Goal: Information Seeking & Learning: Find specific fact

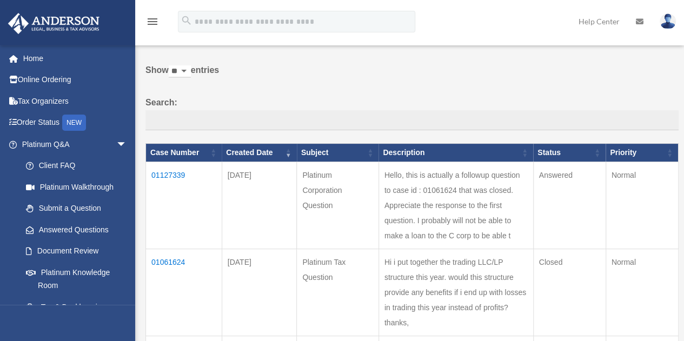
scroll to position [53, 0]
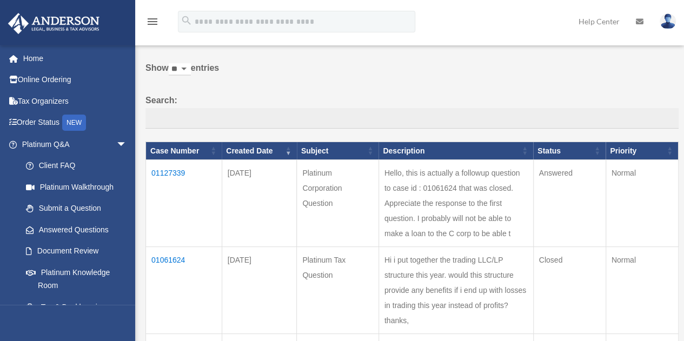
click at [450, 220] on td "Hello, this is actually a followup question to case id : 01061624 that was clos…" at bounding box center [455, 203] width 155 height 87
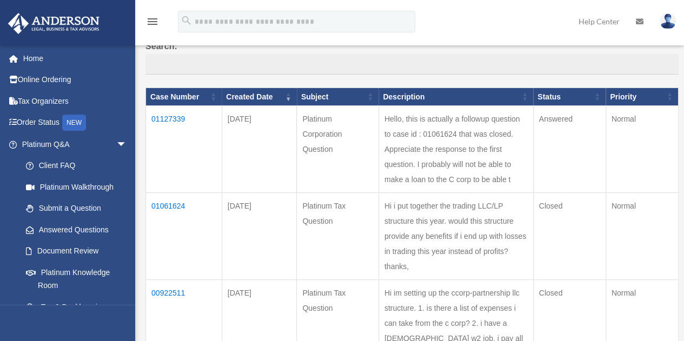
click at [160, 116] on td "01127339" at bounding box center [184, 149] width 76 height 87
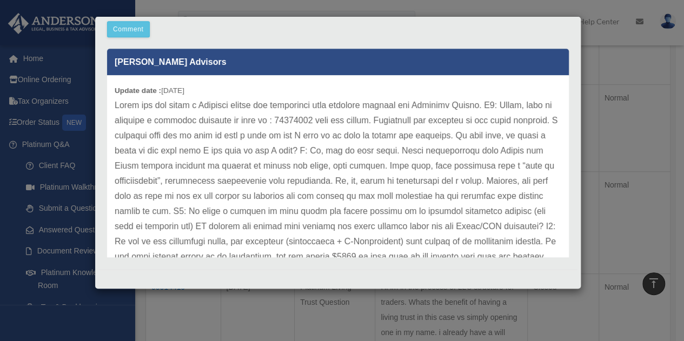
scroll to position [151, 0]
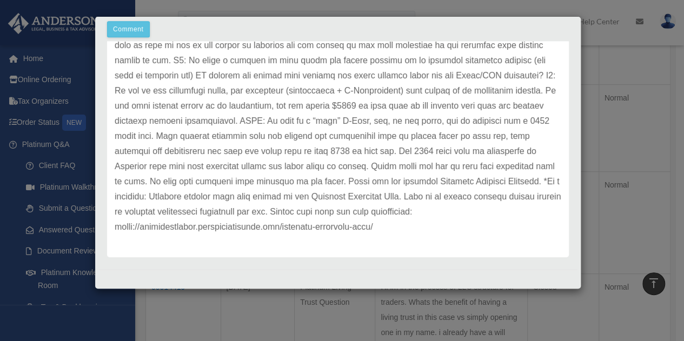
click at [231, 307] on div "Case Detail × Platinum Corporation Question Case Number 01127339 Created Date […" at bounding box center [342, 170] width 684 height 341
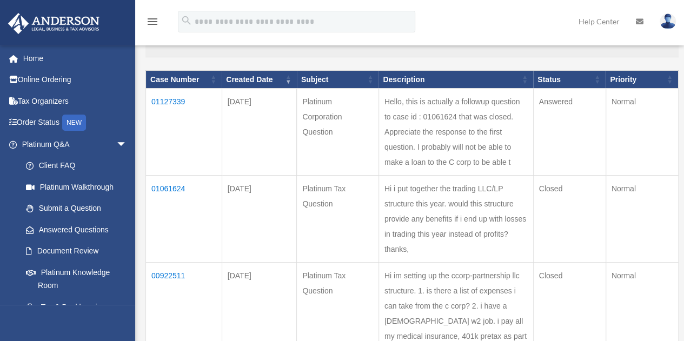
scroll to position [108, 0]
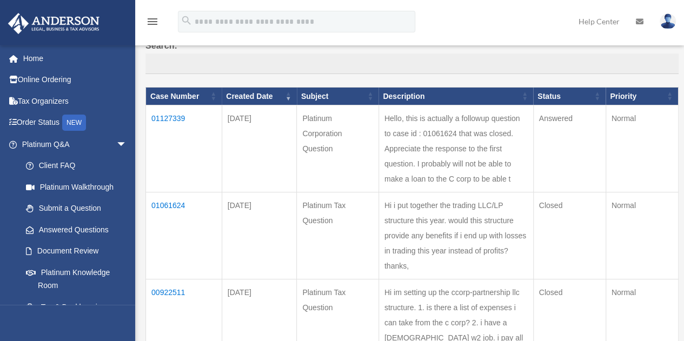
click at [504, 20] on div "menu search Site Menu add [EMAIL_ADDRESS][DOMAIN_NAME] My Profile Reset Passwor…" at bounding box center [341, 26] width 667 height 37
click at [496, 19] on div "menu search Site Menu add [EMAIL_ADDRESS][DOMAIN_NAME] My Profile Reset Passwor…" at bounding box center [341, 26] width 667 height 37
click at [177, 116] on td "01127339" at bounding box center [184, 148] width 76 height 87
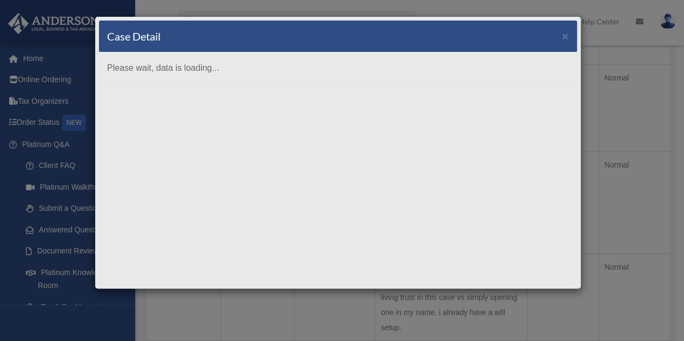
scroll to position [432, 0]
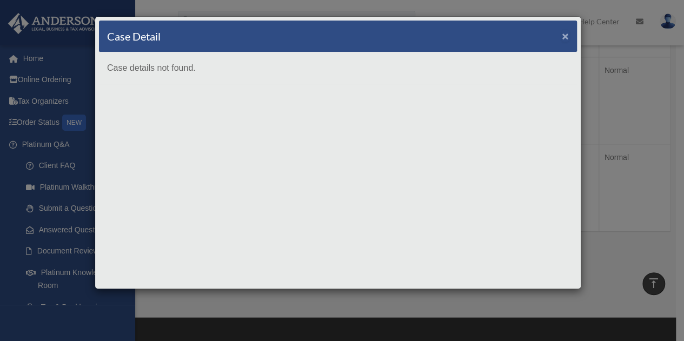
click at [563, 36] on span "×" at bounding box center [564, 36] width 7 height 12
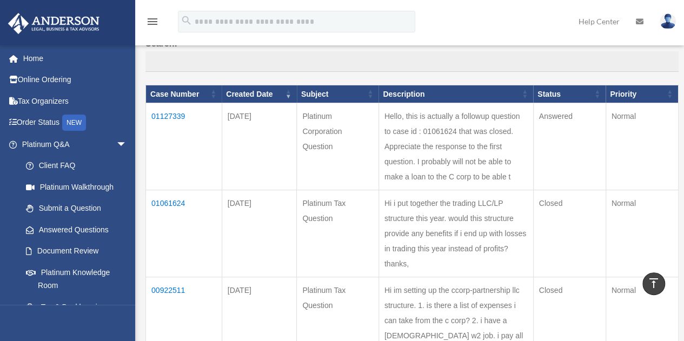
scroll to position [108, 0]
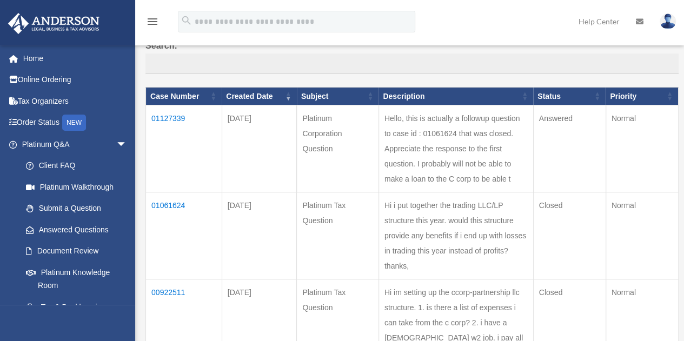
click at [166, 119] on td "01127339" at bounding box center [184, 148] width 76 height 87
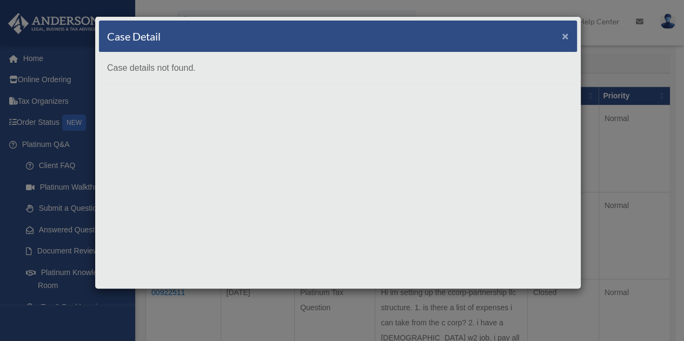
click at [563, 32] on span "×" at bounding box center [564, 36] width 7 height 12
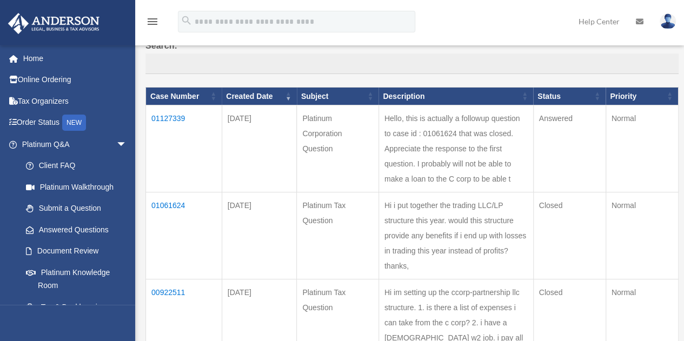
click at [451, 160] on td "Hello, this is actually a followup question to case id : 01061624 that was clos…" at bounding box center [455, 148] width 155 height 87
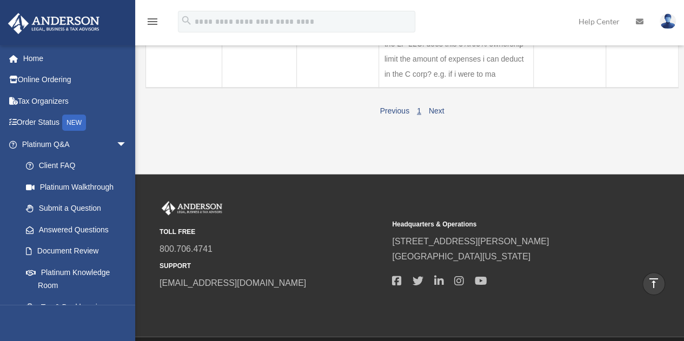
scroll to position [692, 0]
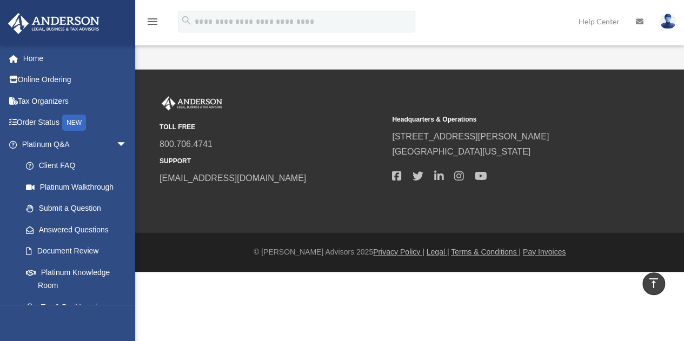
click at [434, 10] on link "Next" at bounding box center [436, 6] width 16 height 9
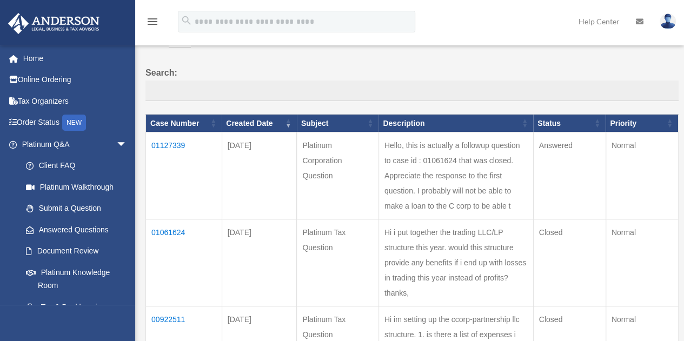
scroll to position [259, 0]
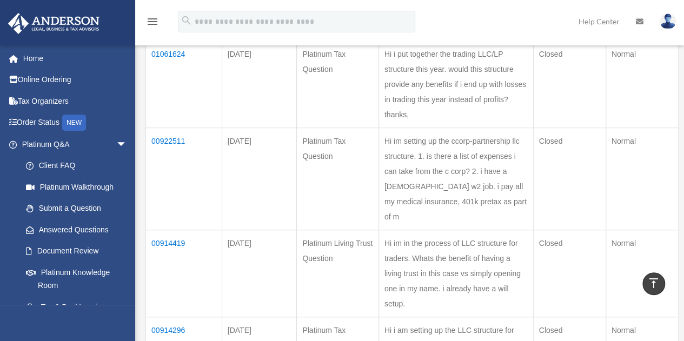
click at [164, 96] on td "01061624" at bounding box center [184, 84] width 76 height 87
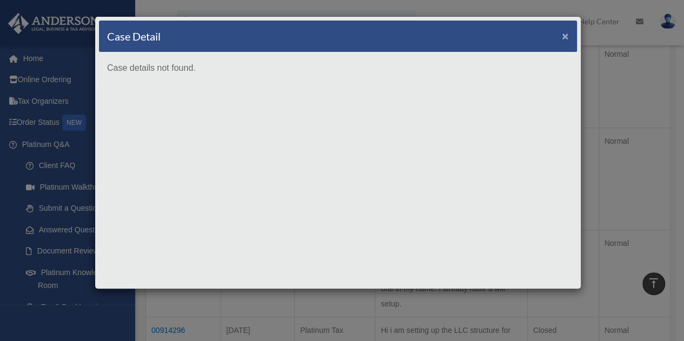
click at [564, 32] on span "×" at bounding box center [564, 36] width 7 height 12
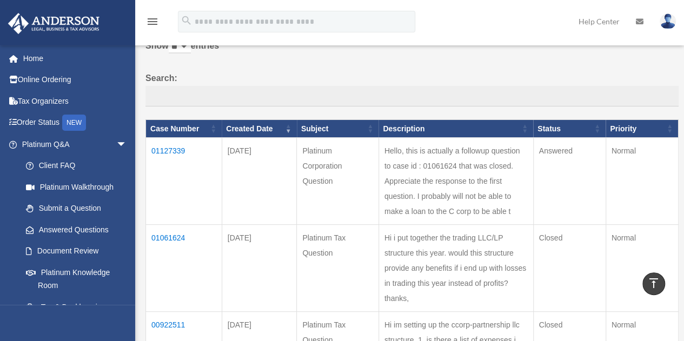
scroll to position [0, 0]
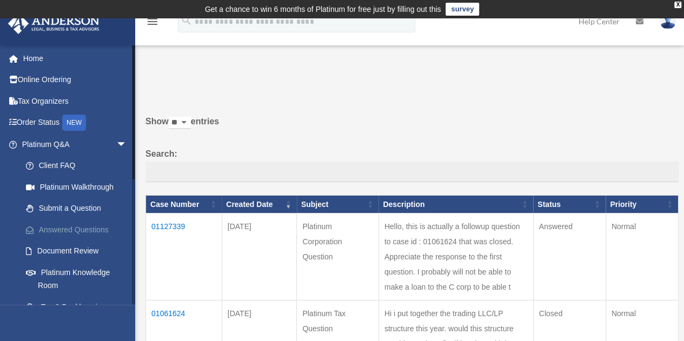
click at [64, 227] on link "Answered Questions" at bounding box center [79, 230] width 128 height 22
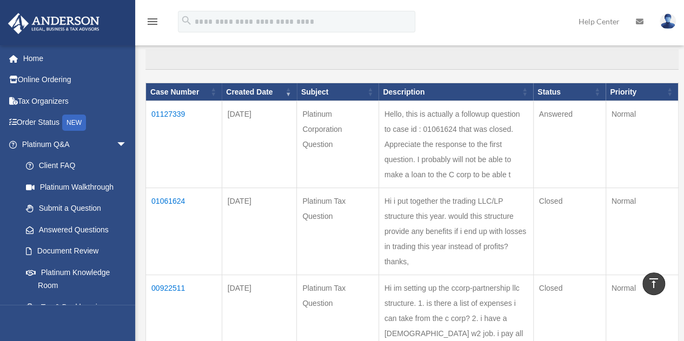
scroll to position [108, 0]
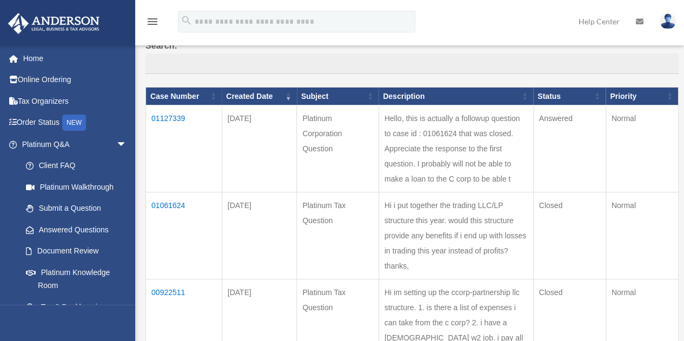
click at [175, 119] on td "01127339" at bounding box center [184, 148] width 76 height 87
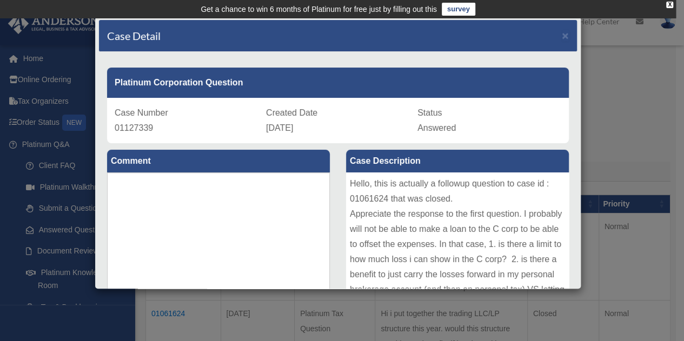
scroll to position [0, 0]
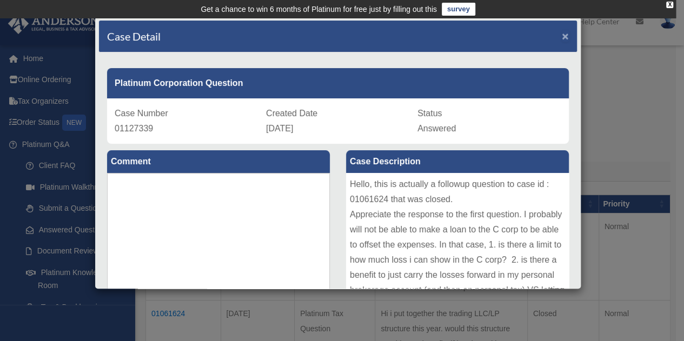
drag, startPoint x: 558, startPoint y: 33, endPoint x: 541, endPoint y: 98, distance: 67.0
click at [541, 98] on div "Case Detail × Platinum Corporation Question Case Number 01127339 Created Date S…" at bounding box center [338, 152] width 486 height 273
click at [561, 35] on span "×" at bounding box center [564, 36] width 7 height 12
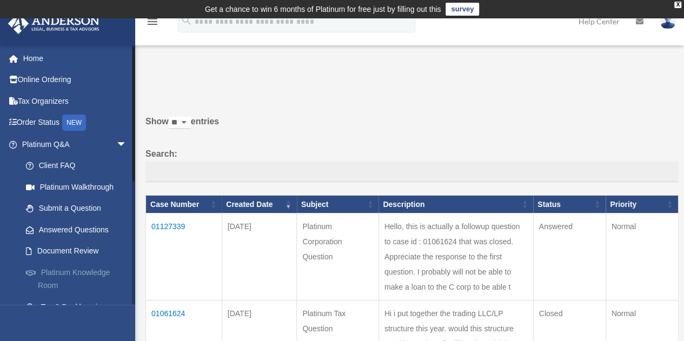
scroll to position [54, 0]
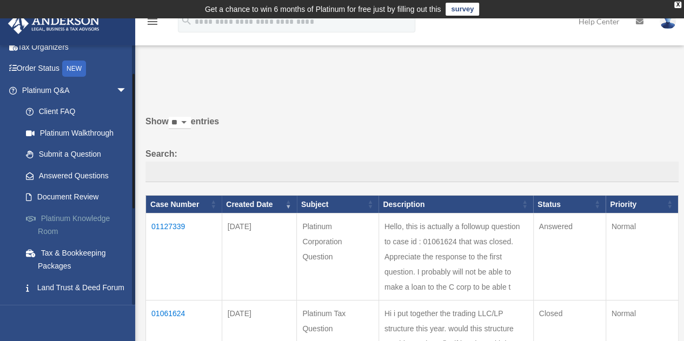
click at [81, 222] on link "Platinum Knowledge Room" at bounding box center [79, 224] width 128 height 35
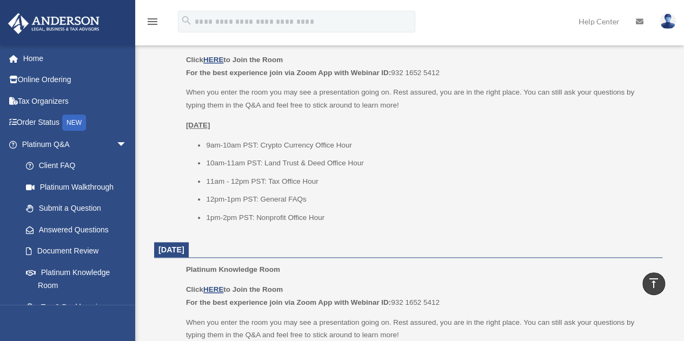
scroll to position [486, 0]
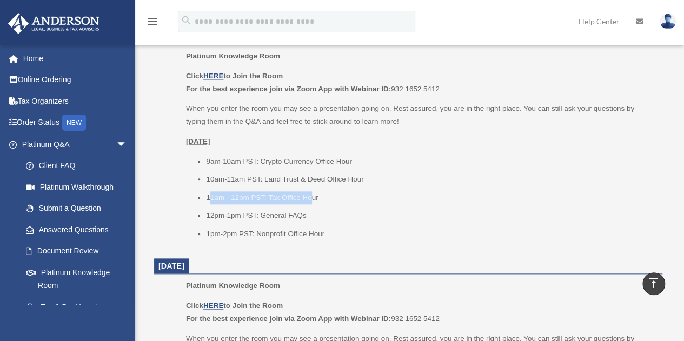
drag, startPoint x: 209, startPoint y: 197, endPoint x: 309, endPoint y: 196, distance: 100.0
click at [309, 196] on li "11am - 12pm PST: Tax Office Hour" at bounding box center [430, 197] width 448 height 13
click at [312, 196] on li "11am - 12pm PST: Tax Office Hour" at bounding box center [430, 197] width 448 height 13
drag, startPoint x: 312, startPoint y: 196, endPoint x: 209, endPoint y: 191, distance: 103.9
click at [209, 191] on li "11am - 12pm PST: Tax Office Hour" at bounding box center [430, 197] width 448 height 13
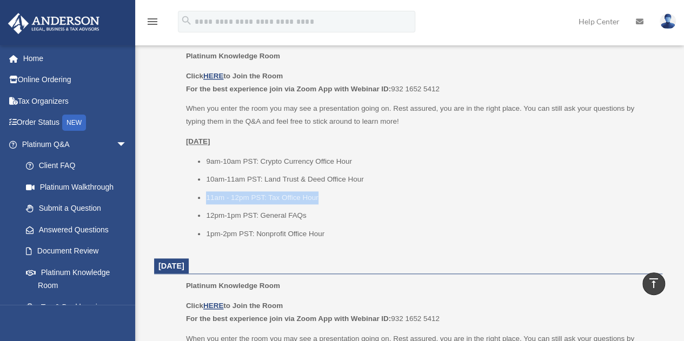
click at [237, 198] on li "11am - 12pm PST: Tax Office Hour" at bounding box center [430, 197] width 448 height 13
